Goal: Navigation & Orientation: Find specific page/section

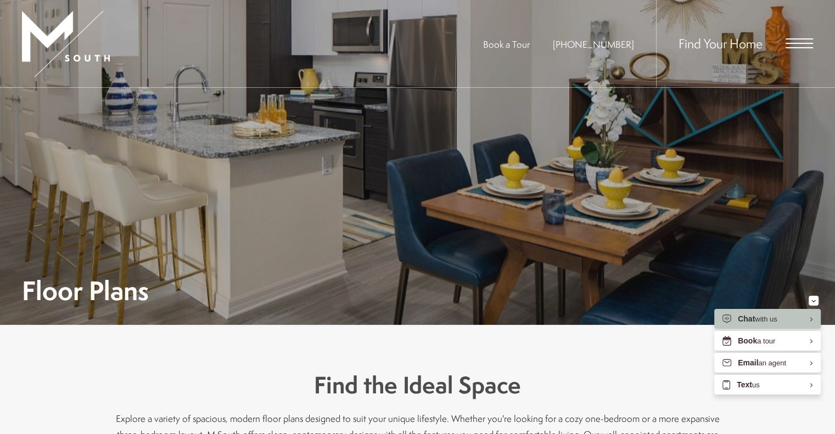
click at [789, 38] on div "Find Your Home" at bounding box center [734, 43] width 157 height 87
click at [799, 43] on span "Open Menu" at bounding box center [799, 43] width 27 height 1
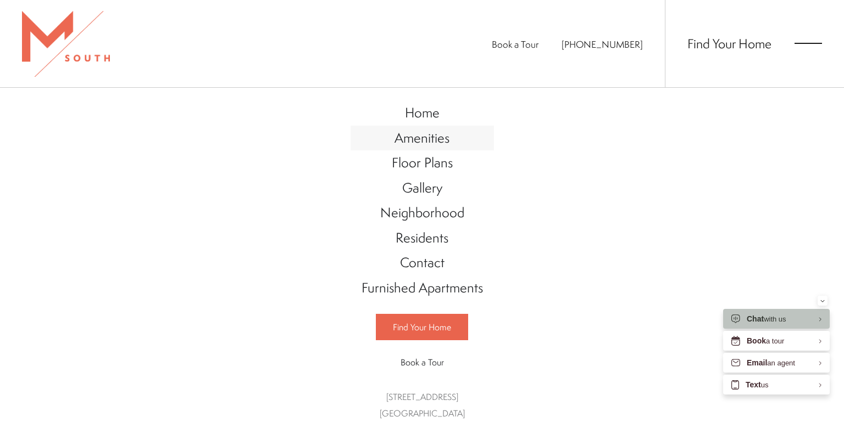
click at [420, 140] on span "Amenities" at bounding box center [421, 138] width 55 height 19
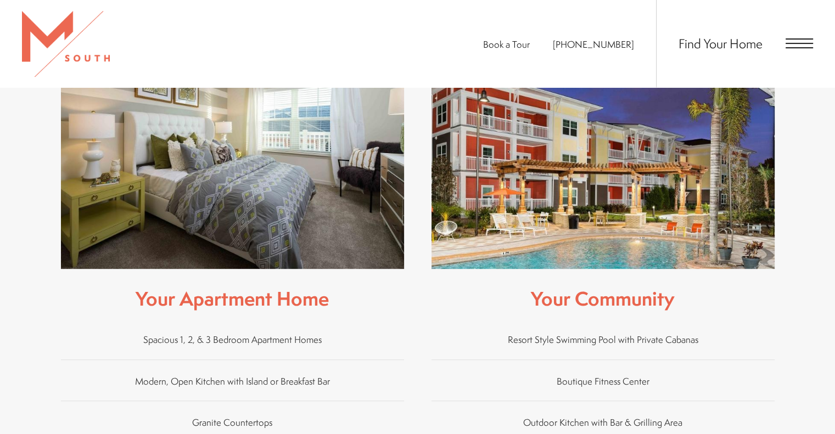
scroll to position [462, 0]
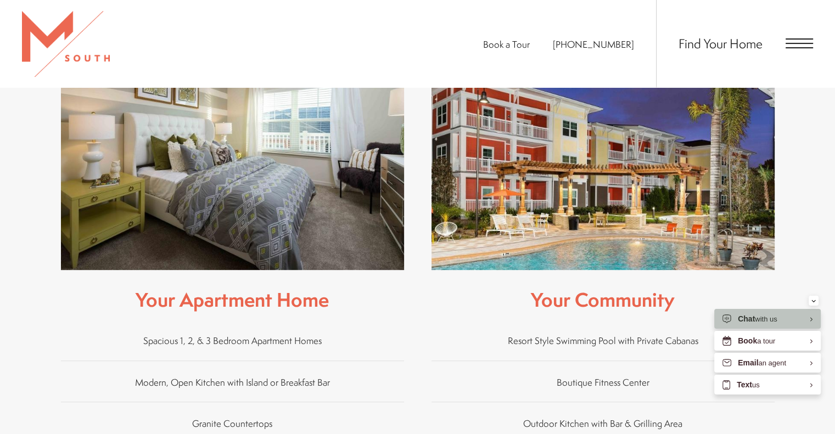
click at [607, 191] on img at bounding box center [603, 162] width 343 height 215
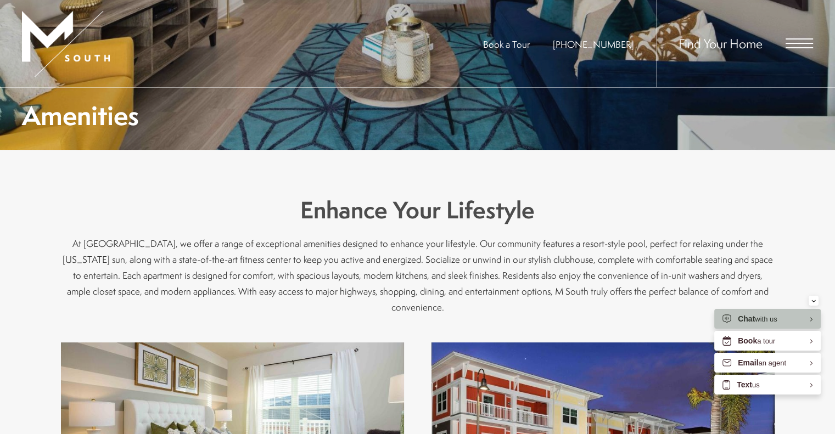
scroll to position [0, 0]
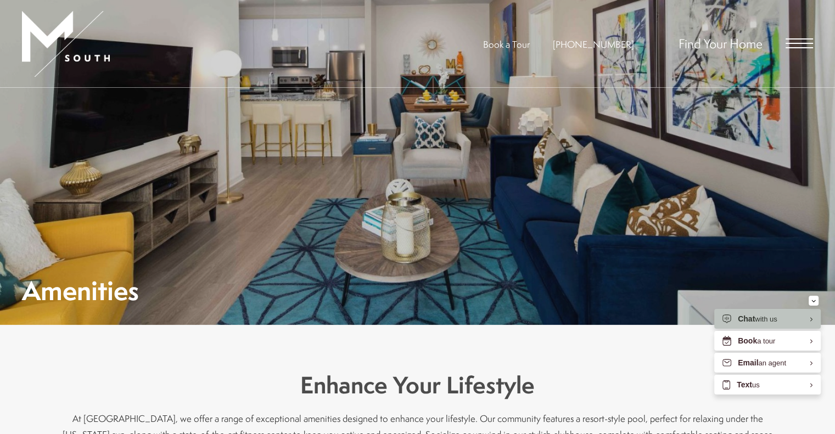
click at [53, 33] on img at bounding box center [66, 44] width 88 height 66
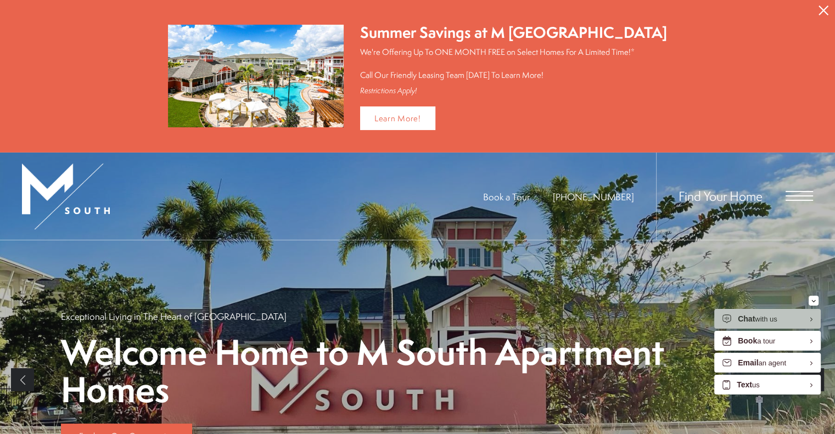
scroll to position [9, 0]
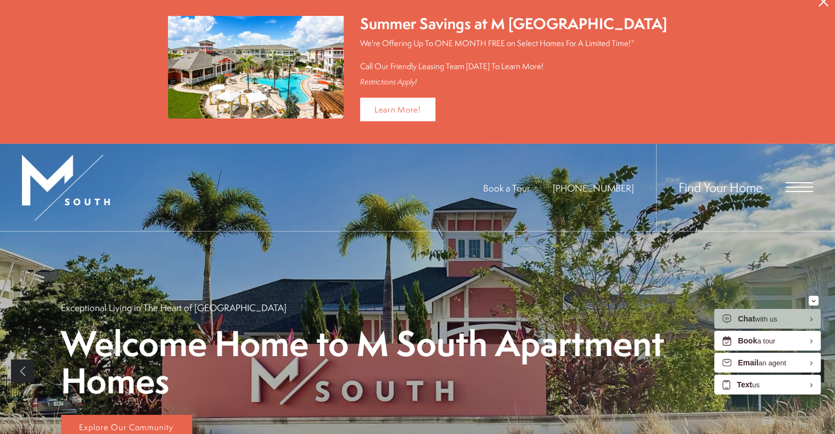
click at [274, 53] on img "Pop down alert" at bounding box center [256, 67] width 176 height 103
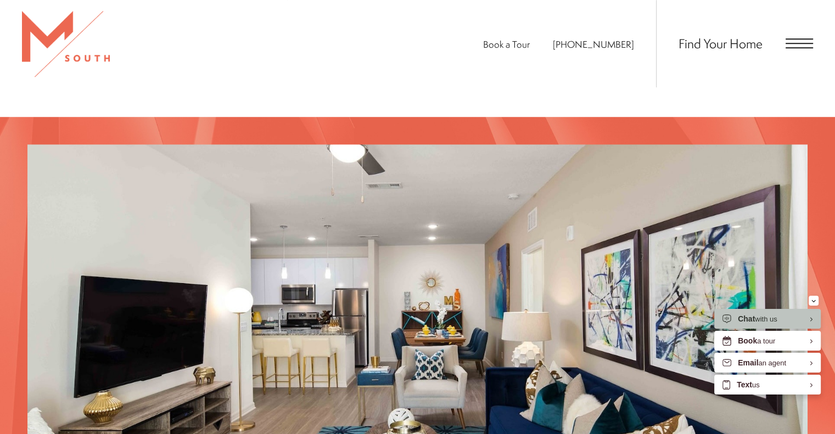
scroll to position [1168, 0]
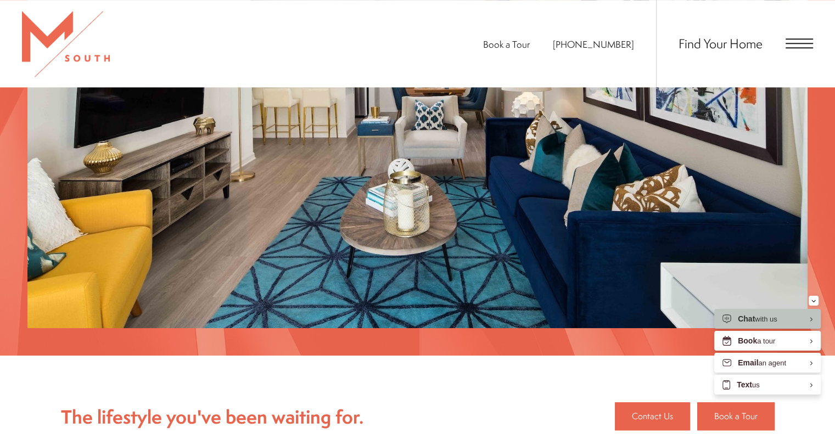
click at [795, 43] on span "Open Menu" at bounding box center [799, 43] width 27 height 1
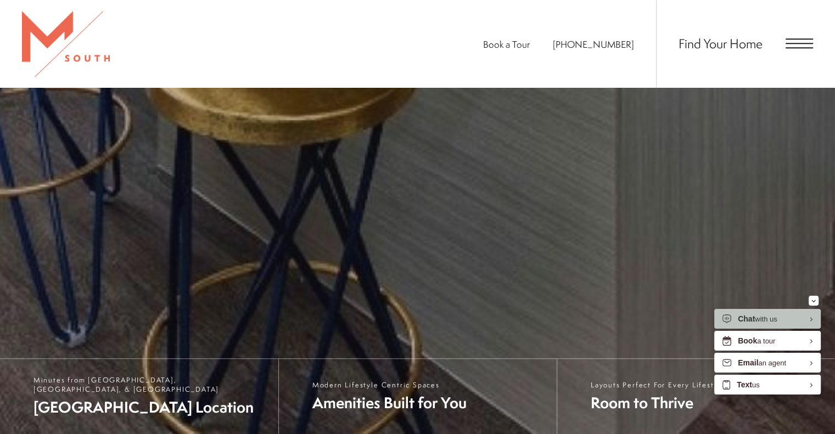
click at [530, 42] on span "Book a Tour" at bounding box center [506, 44] width 47 height 13
